Goal: Task Accomplishment & Management: Use online tool/utility

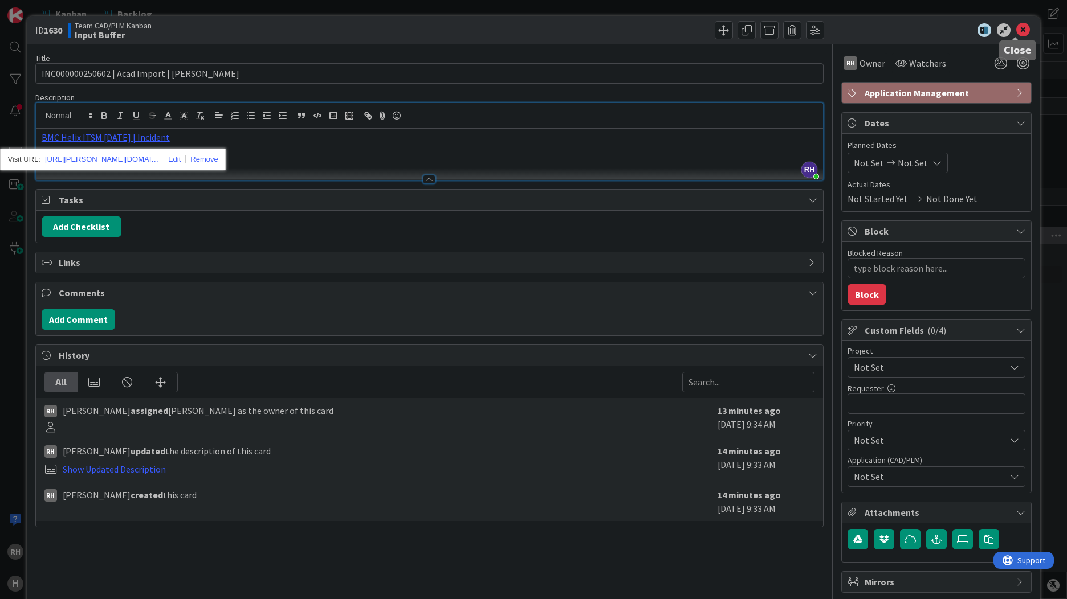
click at [1016, 31] on icon at bounding box center [1023, 30] width 14 height 14
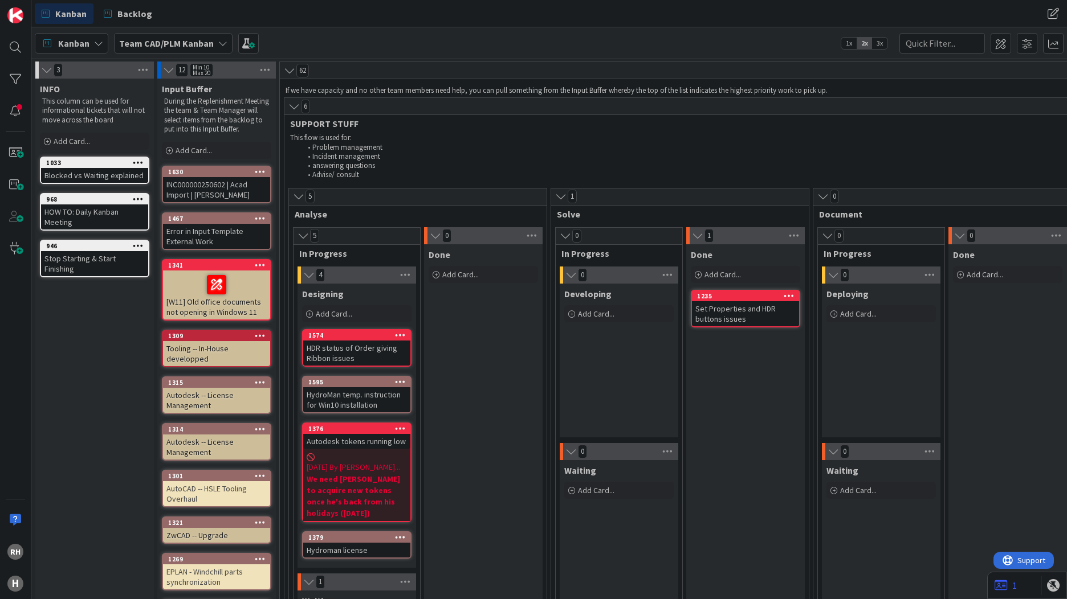
click at [156, 44] on b "Team CAD/PLM Kanban" at bounding box center [166, 43] width 95 height 11
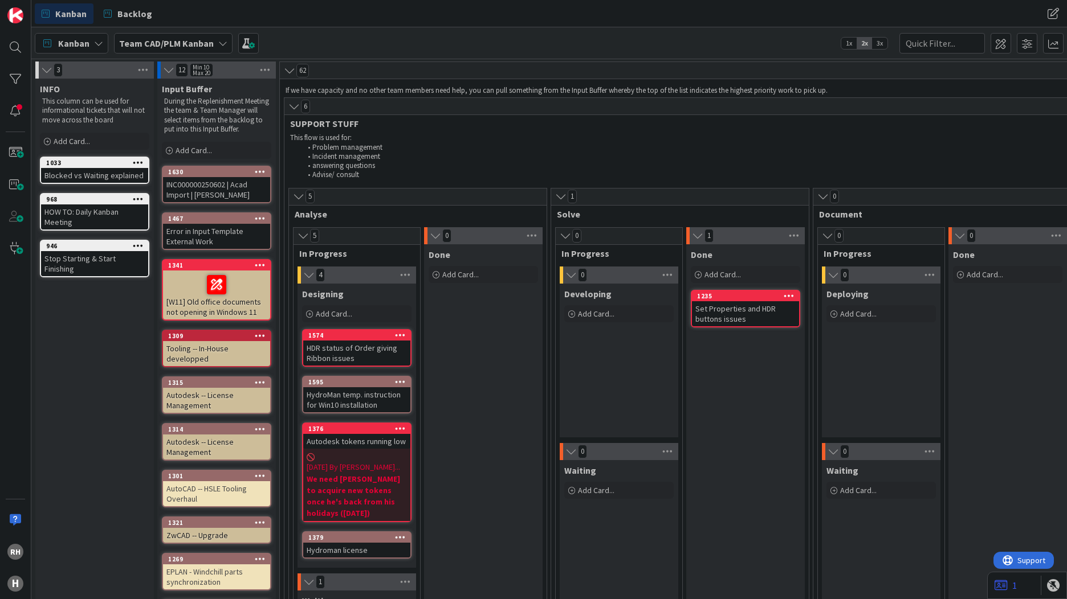
click at [70, 43] on span "Kanban" at bounding box center [73, 43] width 31 height 14
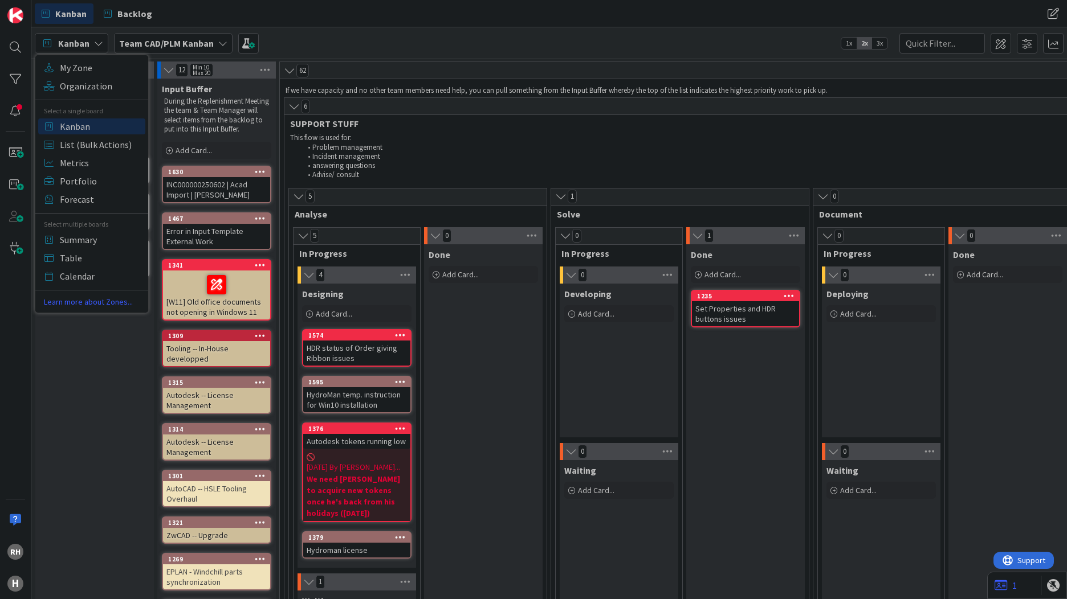
click at [70, 43] on span "Kanban" at bounding box center [73, 43] width 31 height 14
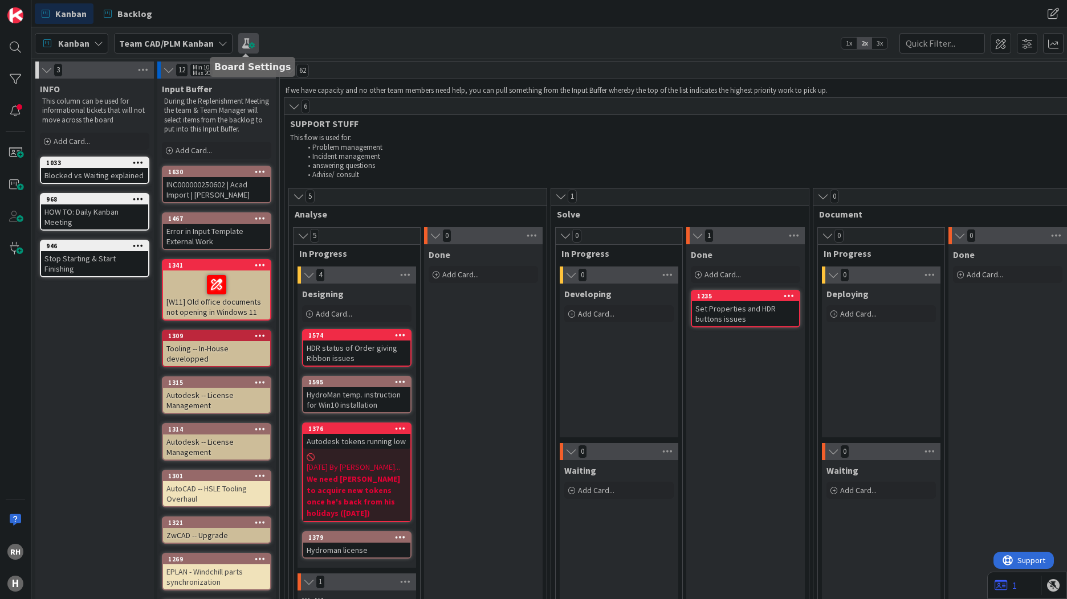
click at [248, 46] on span at bounding box center [248, 43] width 21 height 21
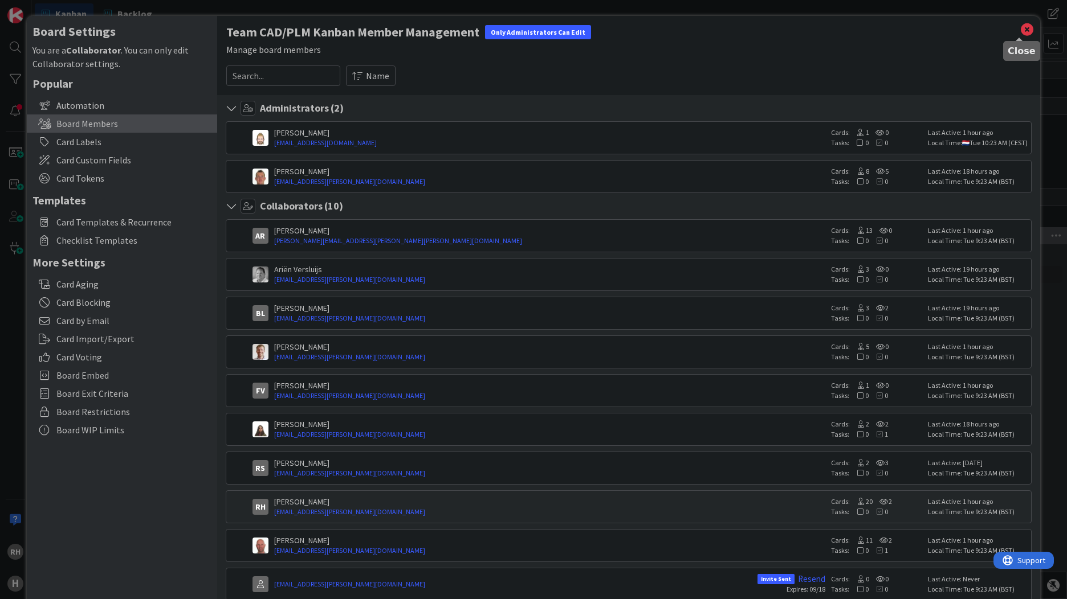
click at [1019, 30] on icon at bounding box center [1026, 30] width 15 height 16
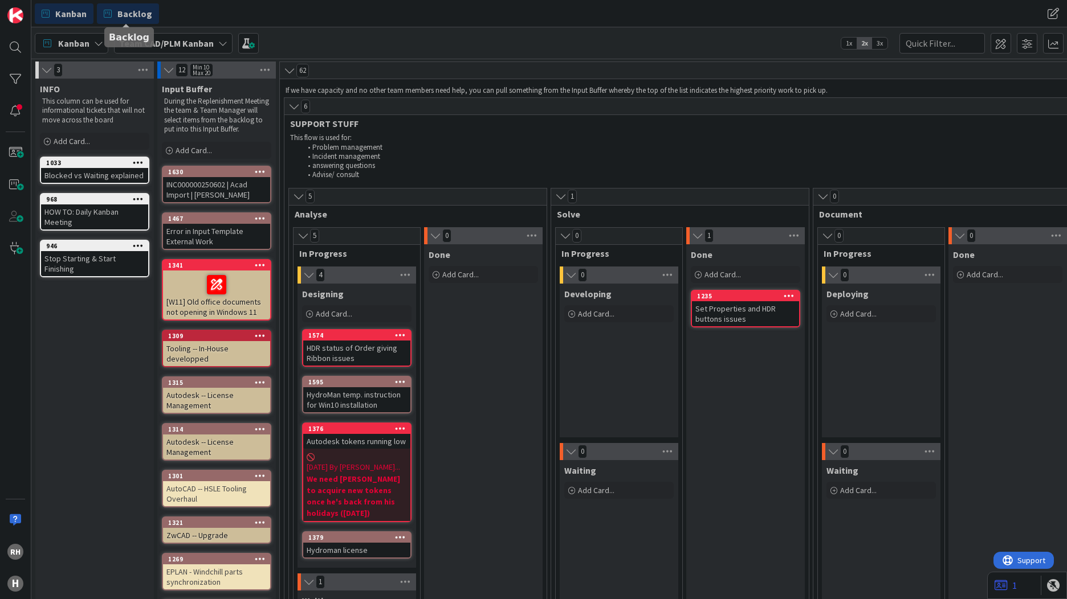
click at [147, 14] on span "Backlog" at bounding box center [134, 14] width 35 height 14
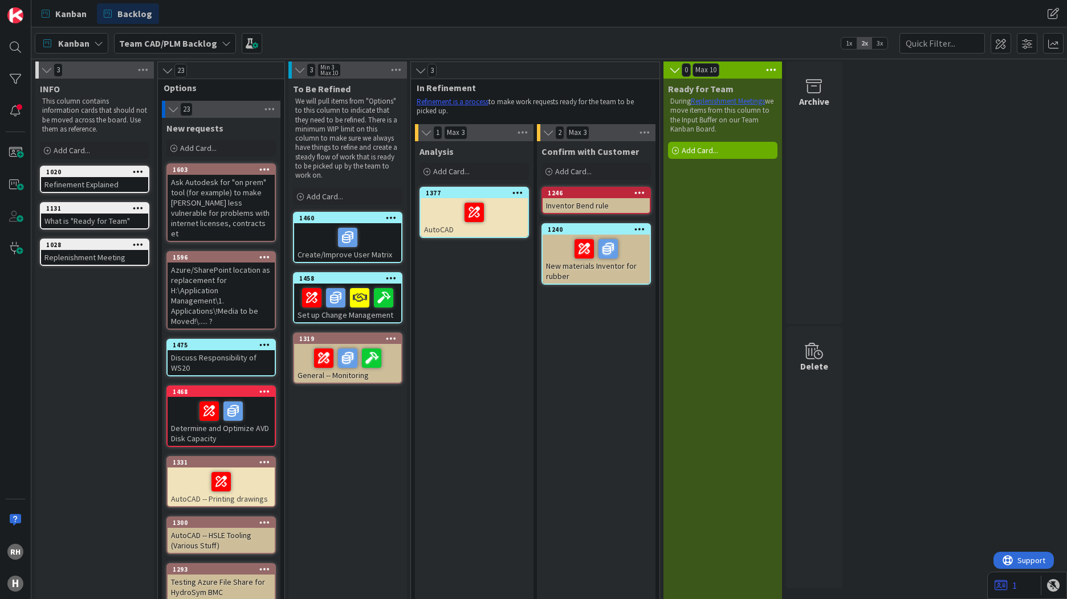
click at [247, 148] on div "Add Card..." at bounding box center [220, 148] width 109 height 17
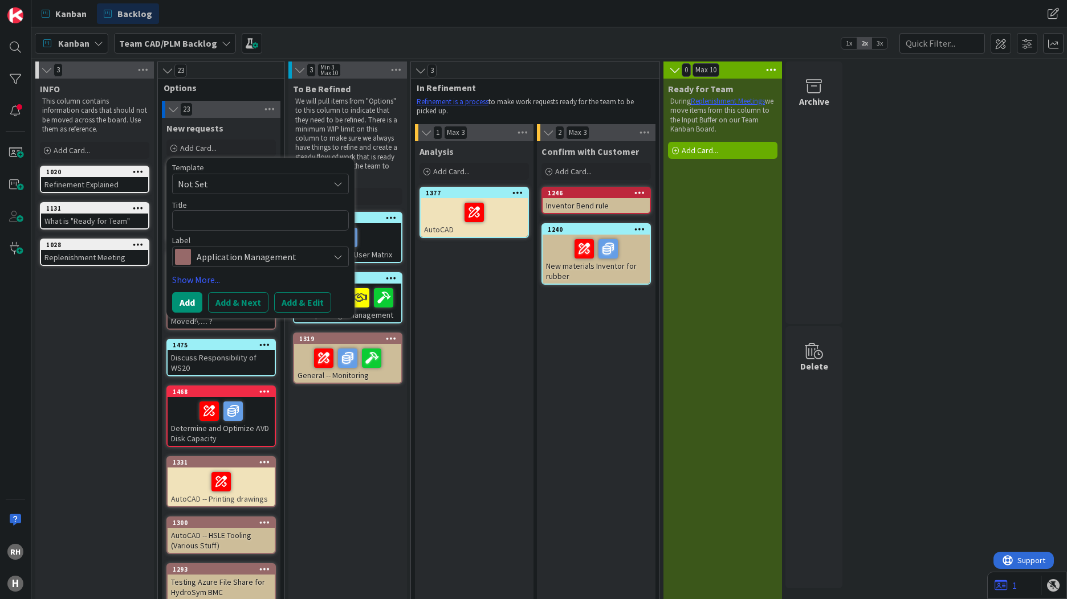
click at [244, 234] on div "Template Not Set Title 0 / 128 Label Application Management" at bounding box center [260, 216] width 177 height 104
click at [201, 218] on textarea at bounding box center [260, 220] width 177 height 21
type textarea "x"
type textarea "A"
type textarea "x"
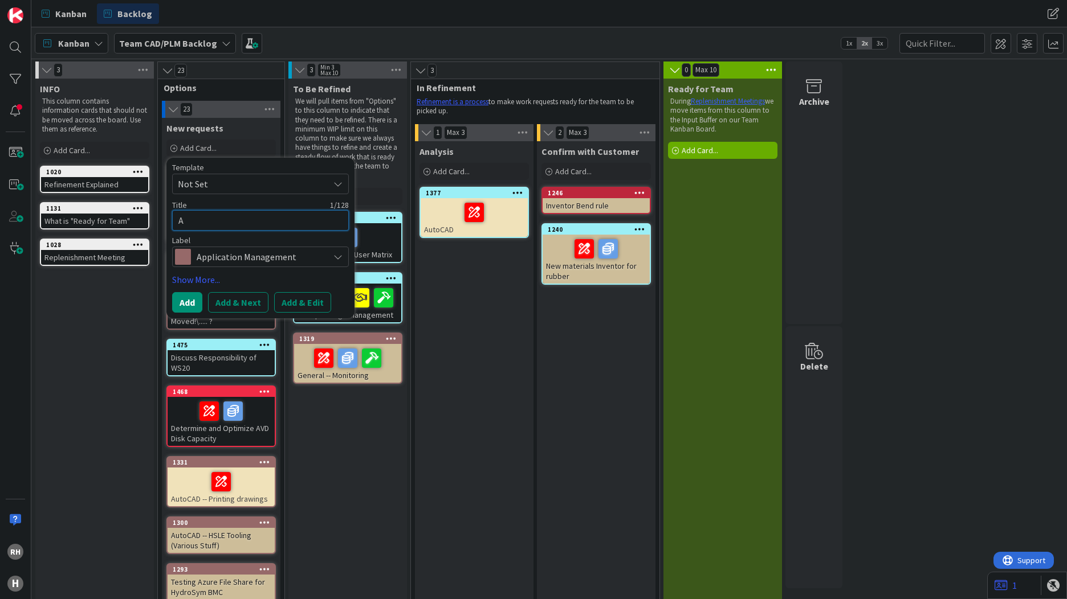
type textarea "Ad"
type textarea "x"
type textarea "Add"
type textarea "x"
type textarea "Add"
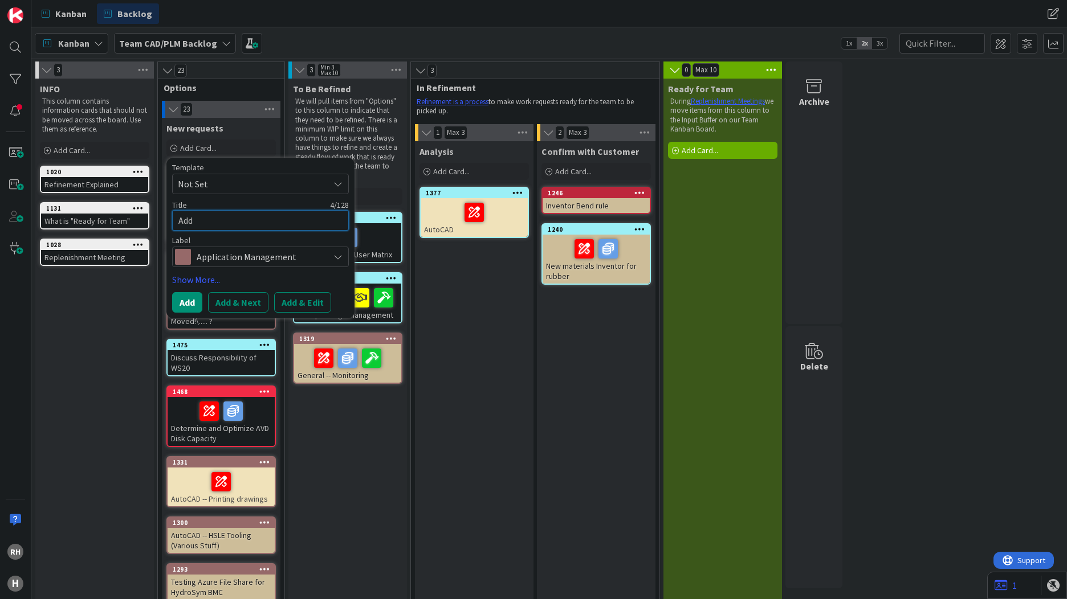
type textarea "x"
type textarea "Add S"
type textarea "x"
type textarea "Add Sc"
type textarea "x"
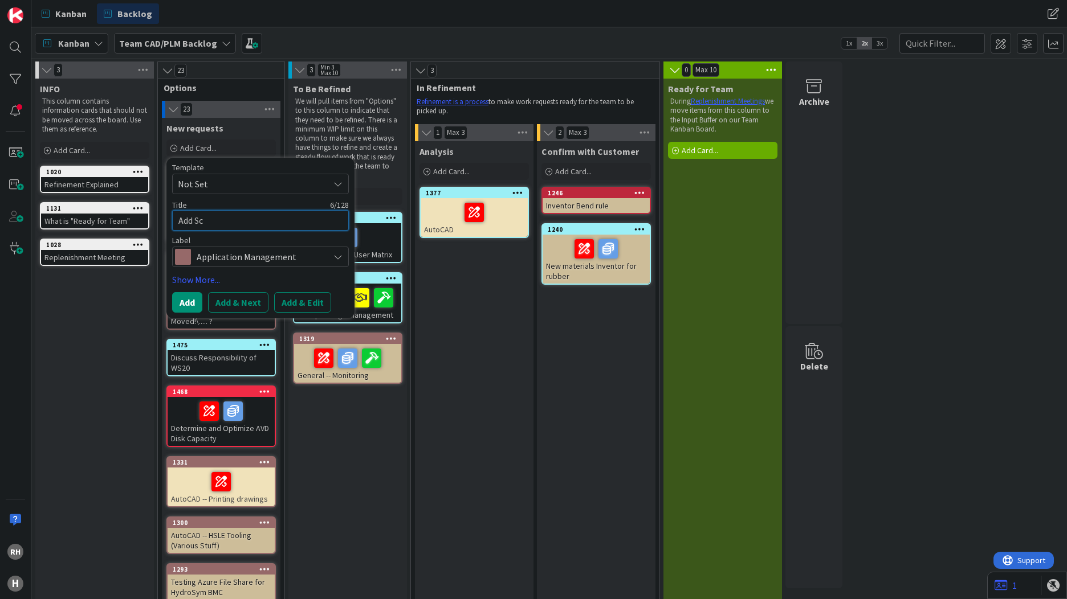
type textarea "Add Sch"
type textarea "x"
type textarea "Add Sche"
type textarea "x"
type textarea "Add Sched"
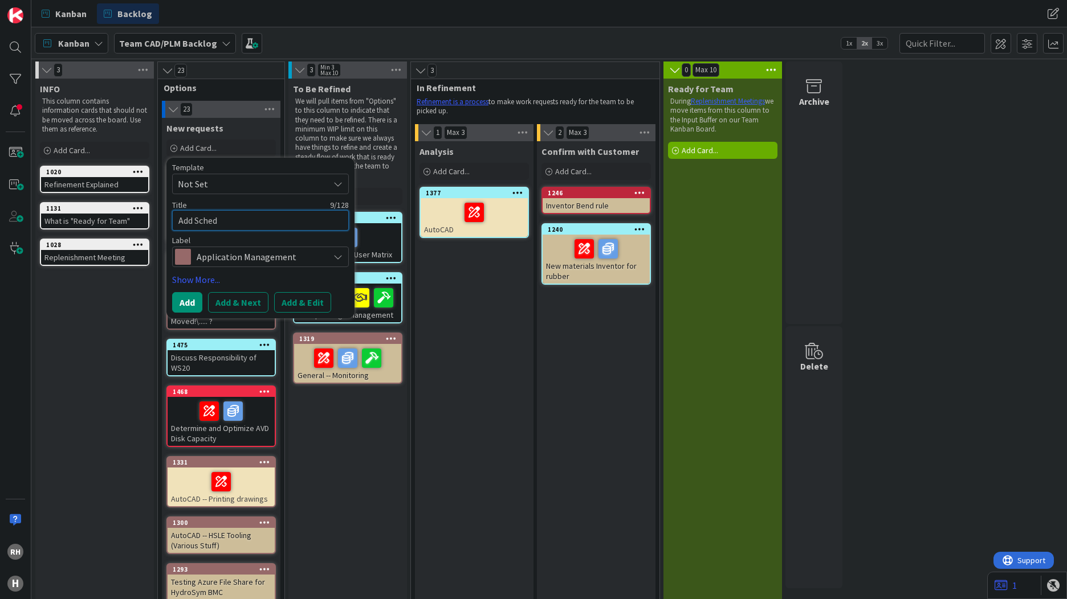
type textarea "x"
type textarea "Add Schedu"
type textarea "x"
type textarea "Add Schedul"
type textarea "x"
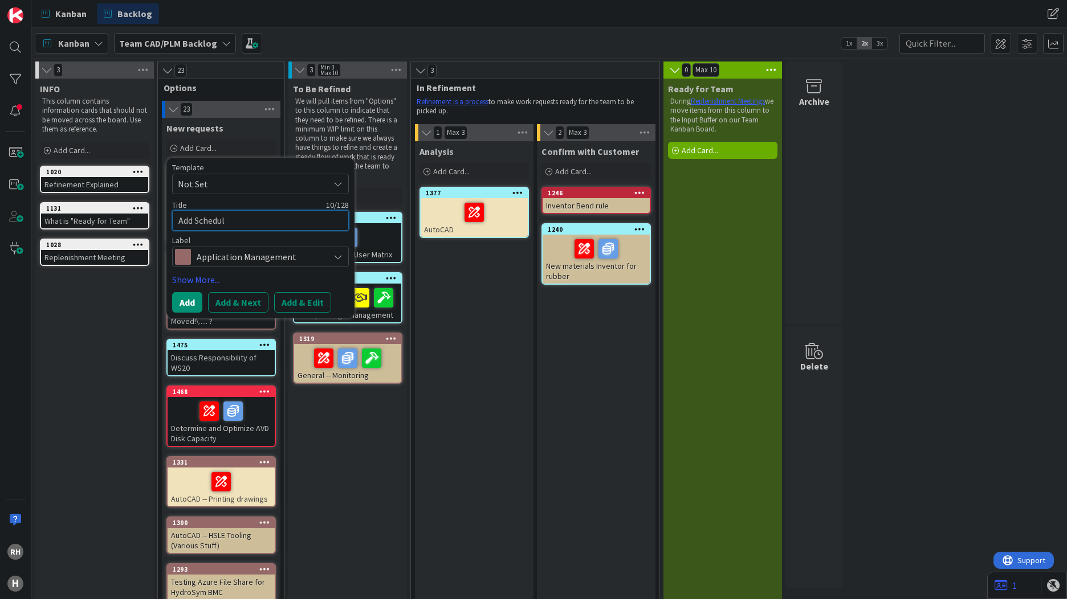
type textarea "Add Schedule"
type textarea "x"
type textarea "Add Schedule"
type textarea "x"
type textarea "Add Schedule o"
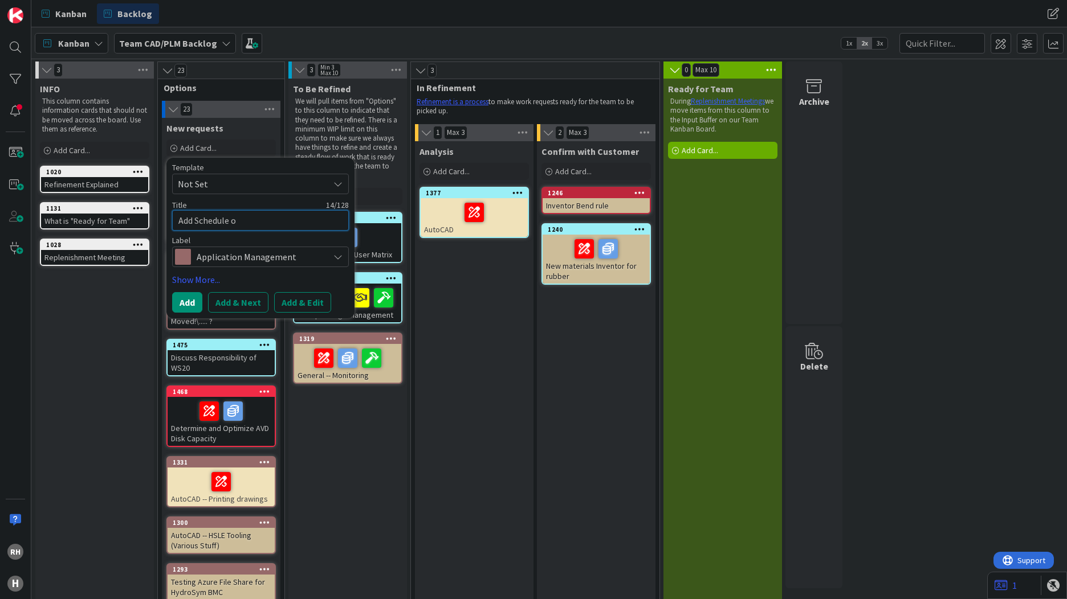
type textarea "x"
type textarea "Add Schedule on"
type textarea "x"
type textarea "Add Schedule on"
type textarea "x"
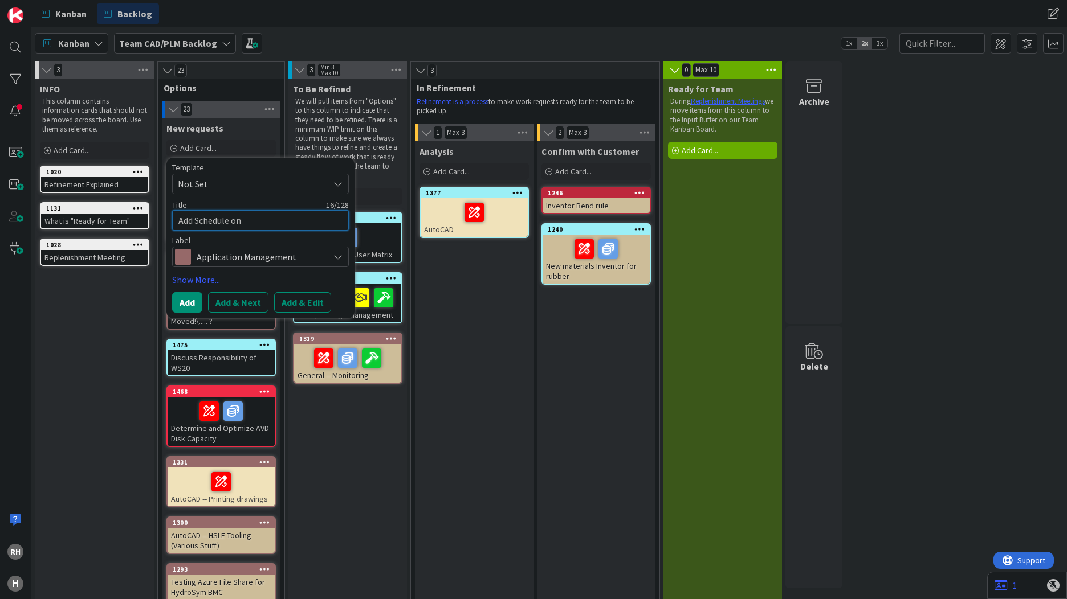
type textarea "Add Schedule on W"
type textarea "x"
type textarea "Add Schedule on WS"
type textarea "x"
type textarea "Add Schedule on WS2"
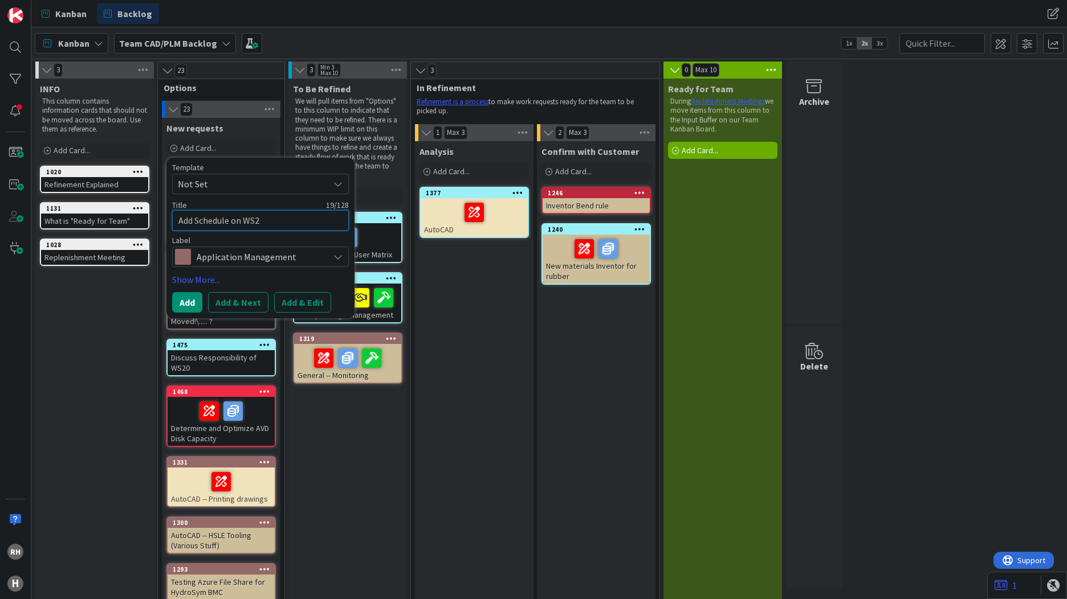
type textarea "x"
type textarea "Add Schedule on WS20"
type textarea "x"
type textarea "Add Schedule on WS20"
type textarea "x"
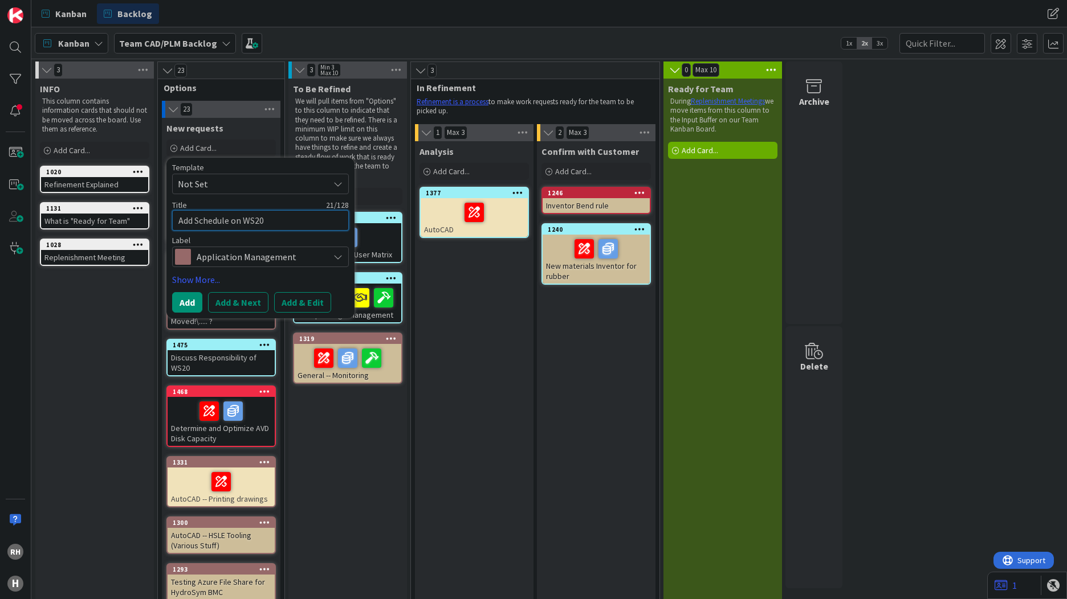
type textarea "Add Schedule on WS20 t"
type textarea "x"
type textarea "Add Schedule on WS20 to"
type textarea "x"
type textarea "Add Schedule on WS20 to"
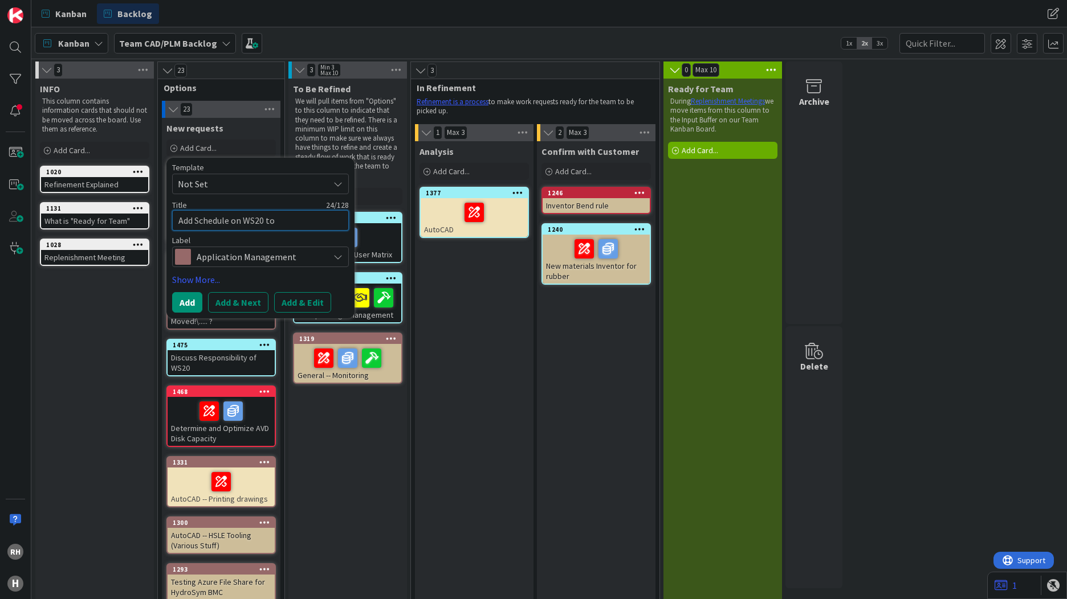
type textarea "x"
type textarea "Add Schedule on WS20 to r"
type textarea "x"
type textarea "Add Schedule on WS20 to re"
type textarea "x"
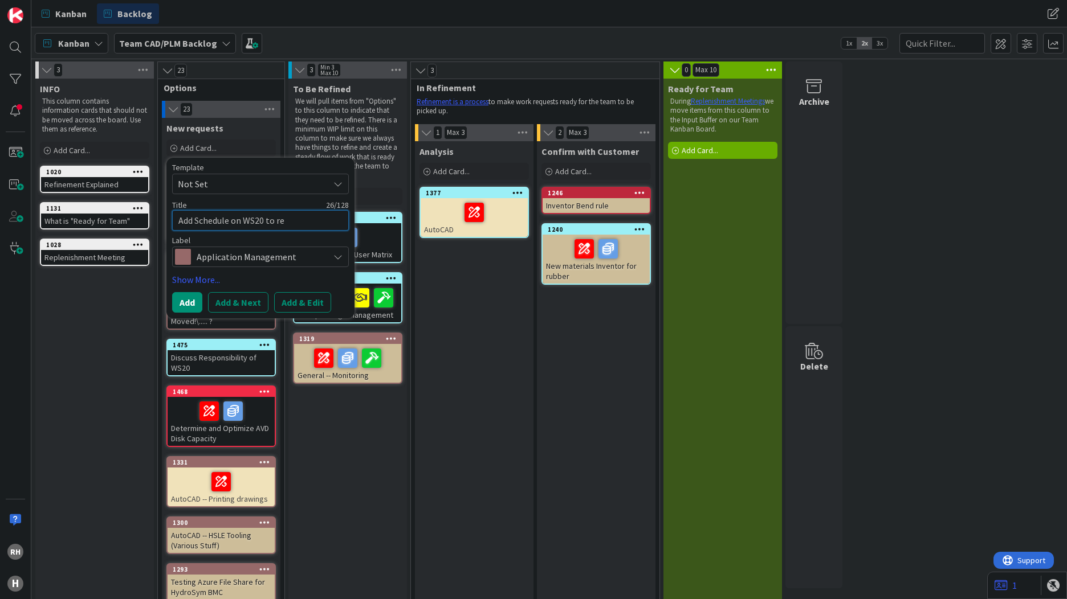
type textarea "Add Schedule on WS20 to rem"
type textarea "x"
type textarea "Add Schedule on WS20 to remo"
type textarea "x"
type textarea "Add Schedule on WS20 to remov"
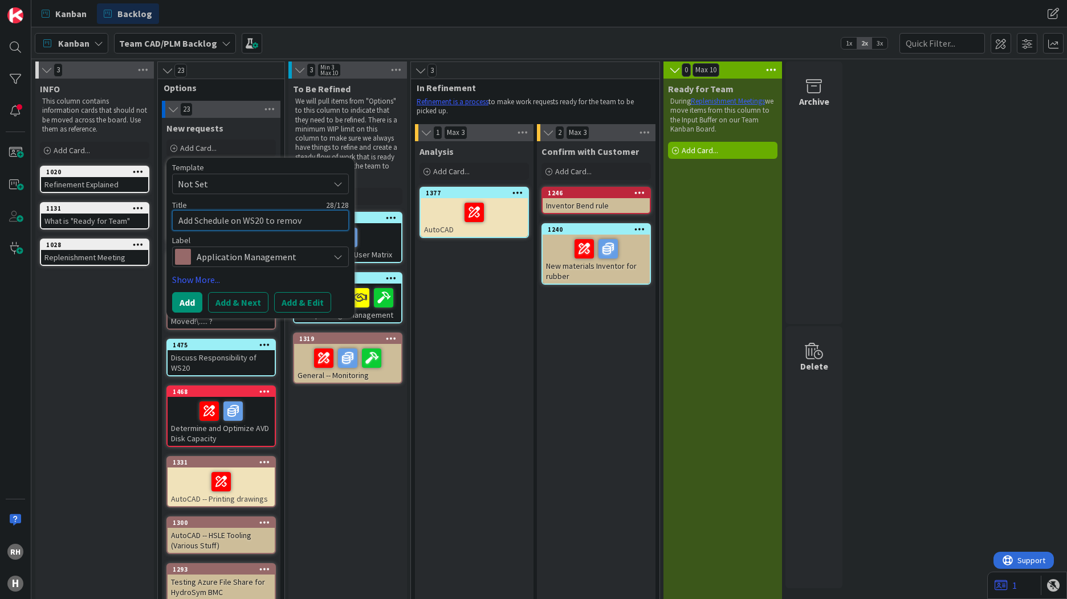
type textarea "x"
type textarea "Add Schedule on WS20 to remove"
type textarea "x"
type textarea "Add Schedule on WS20 to remove"
type textarea "x"
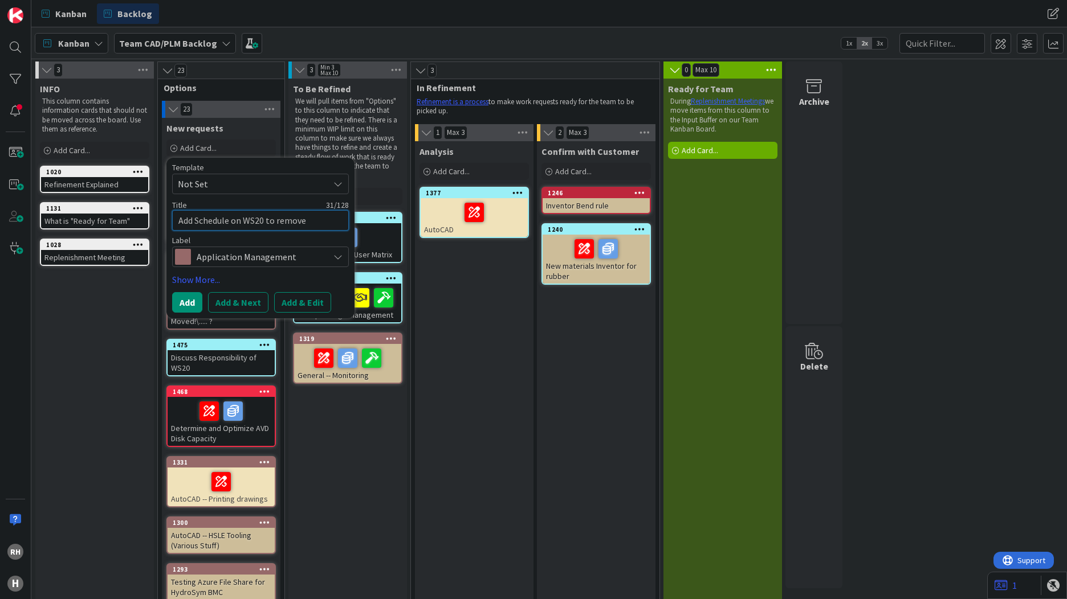
type textarea "Add Schedule on WS20 to remove o"
type textarea "x"
type textarea "Add Schedule on WS20 to remove ol"
type textarea "x"
type textarea "Add Schedule on WS20 to remove old"
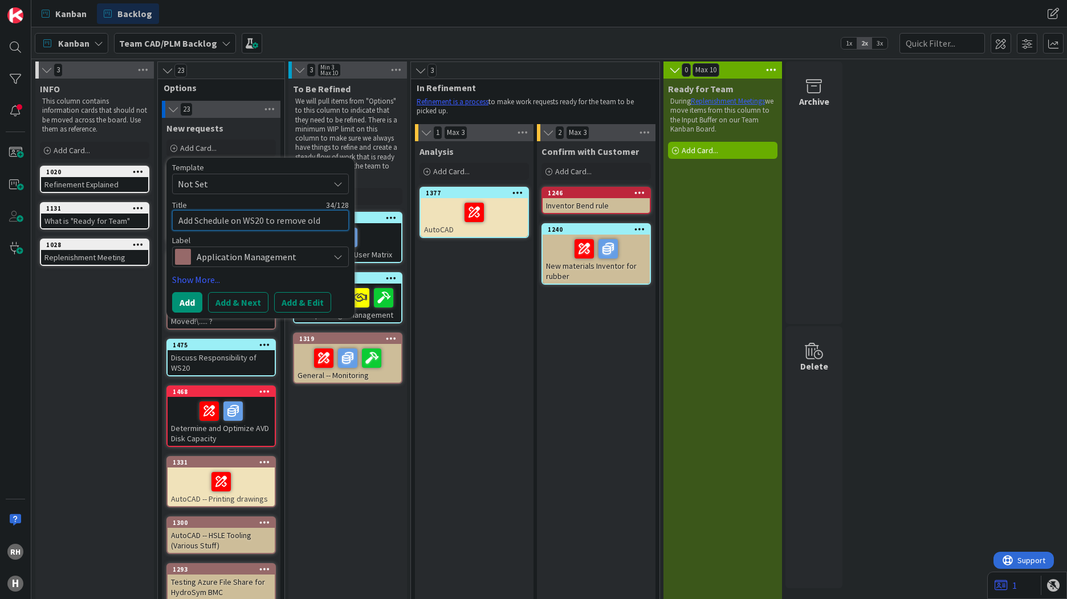
type textarea "x"
type textarea "Add Schedule on WS20 to remove old"
type textarea "x"
type textarea "Add Schedule on WS20 to remove old l"
type textarea "x"
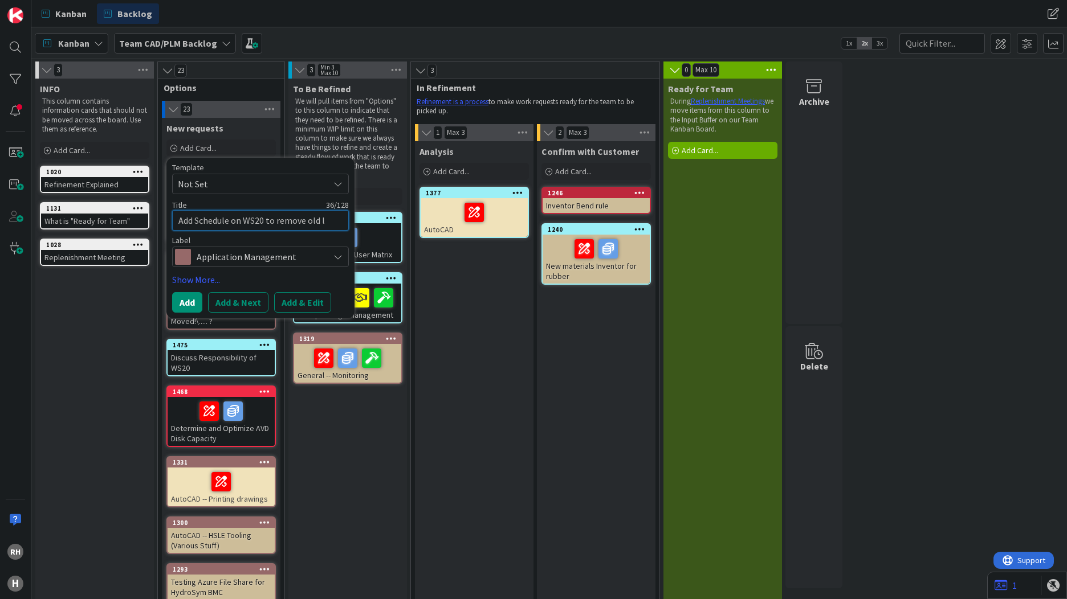
type textarea "Add Schedule on WS20 to remove old lo"
type textarea "x"
type textarea "Add Schedule on WS20 to remove old log"
type textarea "x"
type textarea "Add Schedule on WS20 to remove old log"
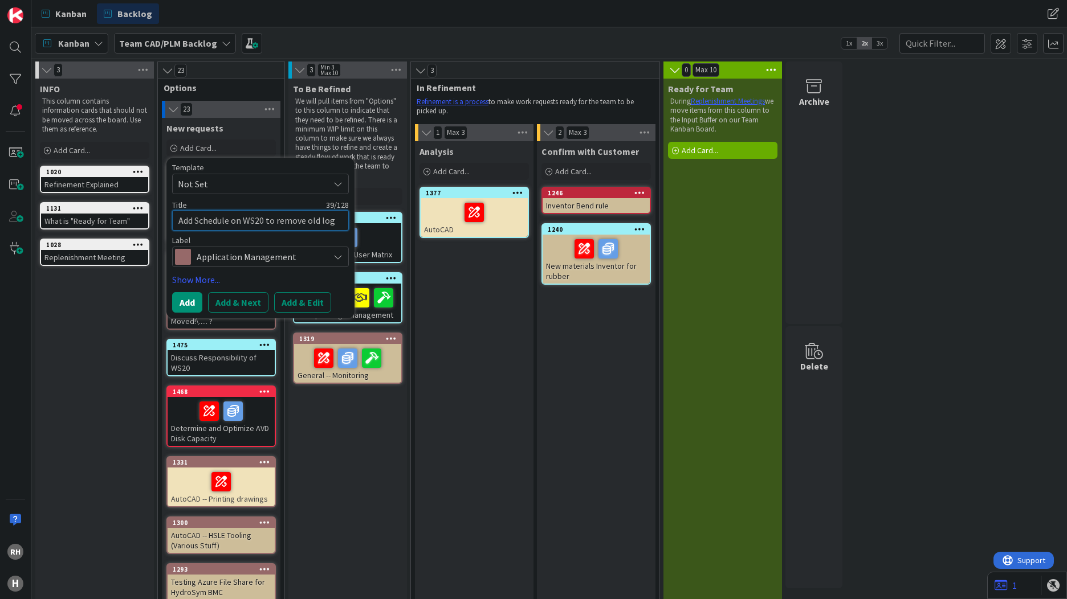
type textarea "x"
type textarea "Add Schedule on WS20 to remove old log f"
type textarea "x"
type textarea "Add Schedule on WS20 to remove old log fi"
type textarea "x"
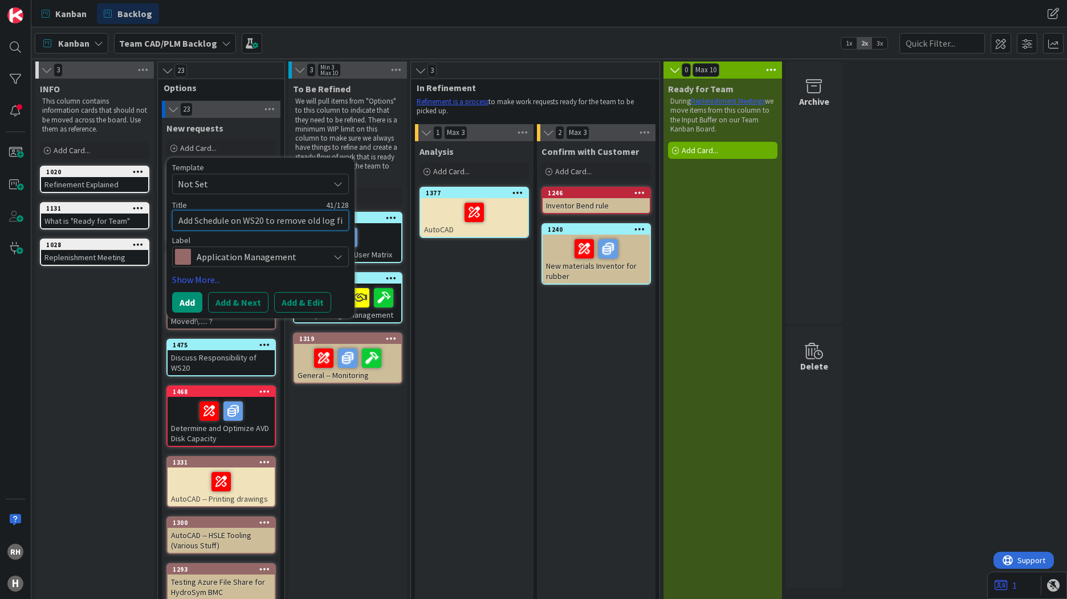
type textarea "Add Schedule on WS20 to remove old log fil"
type textarea "x"
type textarea "Add Schedule on WS20 to remove old log file"
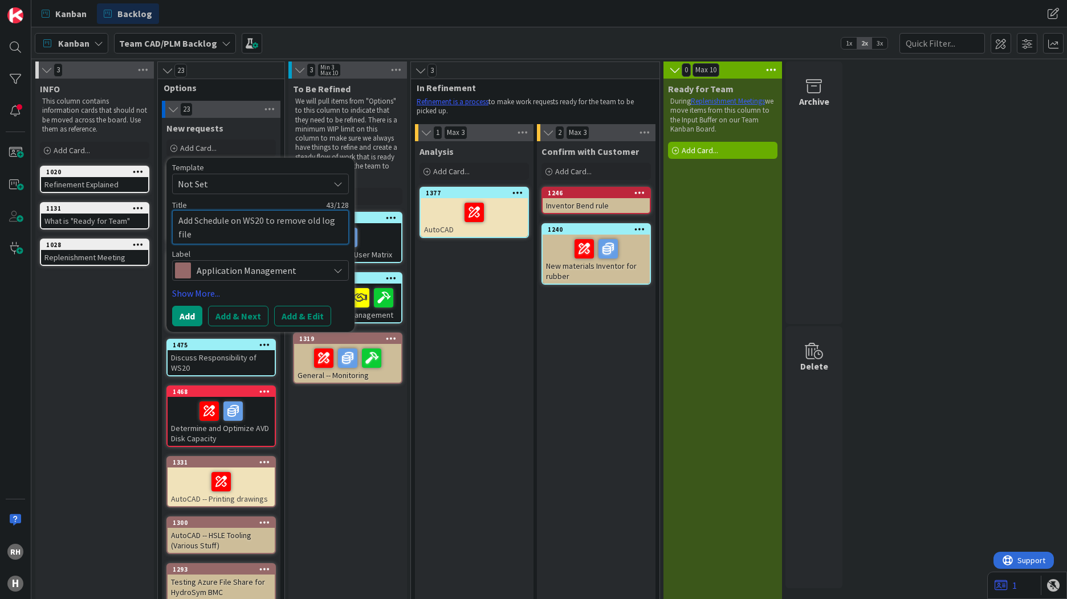
type textarea "x"
type textarea "Add Schedule on WS20 to remove old log files"
type textarea "x"
type textarea "Add Schedule on WS20 to remove old log files."
click at [288, 316] on button "Add & Edit" at bounding box center [302, 316] width 57 height 21
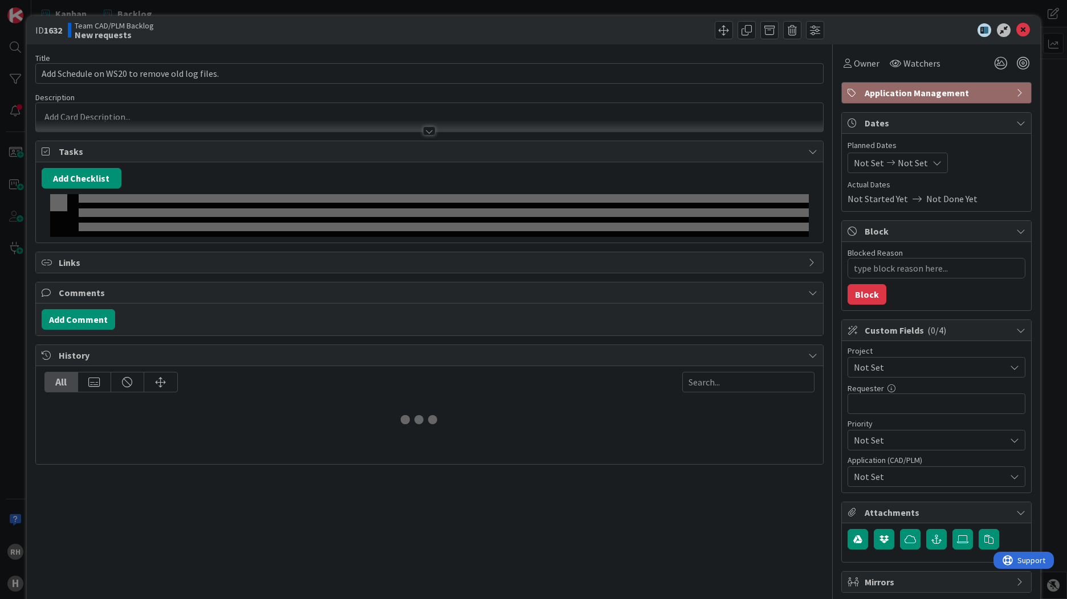
type textarea "x"
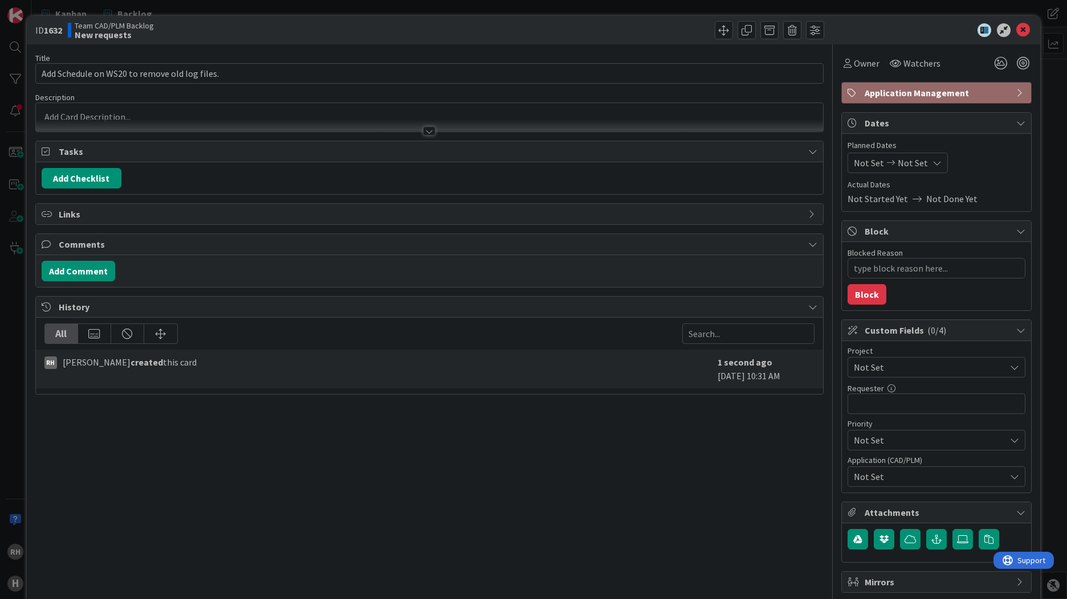
click at [110, 113] on div at bounding box center [429, 117] width 787 height 28
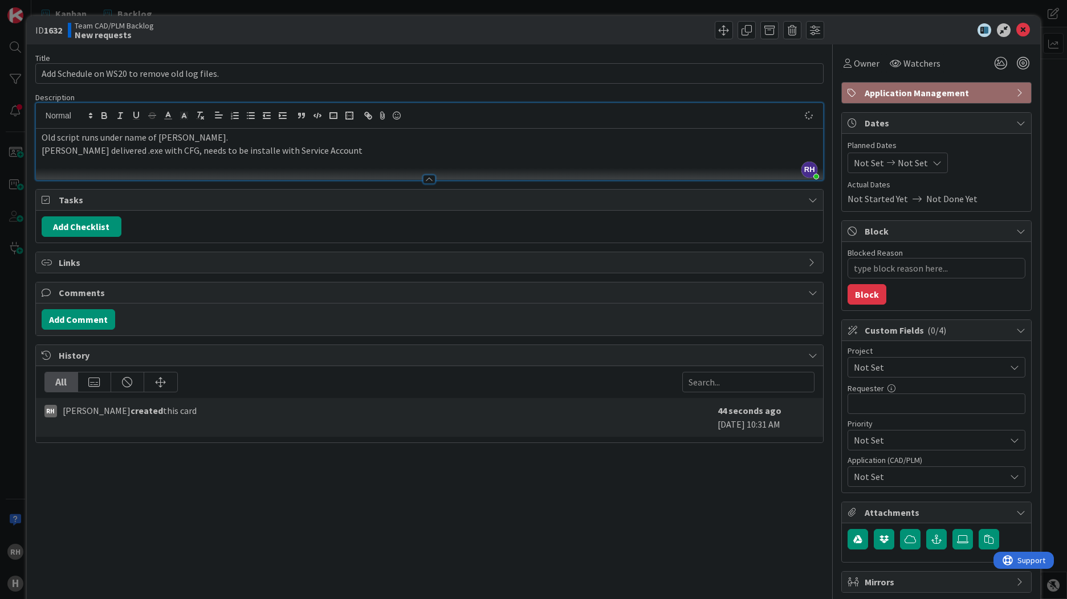
type textarea "x"
click at [389, 534] on div "Title 45 / 128 Add Schedule on WS20 to remove old log files. Description [PERSO…" at bounding box center [429, 333] width 788 height 579
click at [1016, 32] on icon at bounding box center [1023, 30] width 14 height 14
